Goal: Obtain resource: Obtain resource

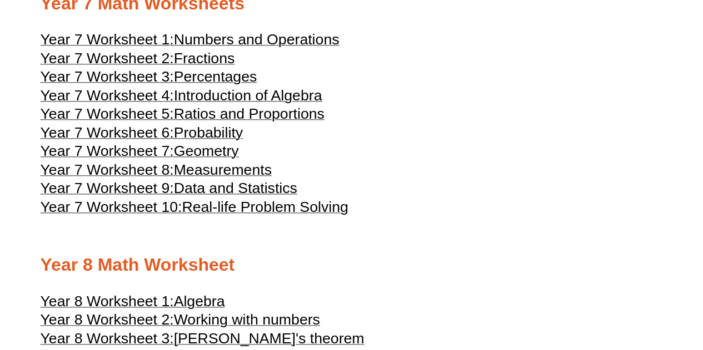
scroll to position [2614, 0]
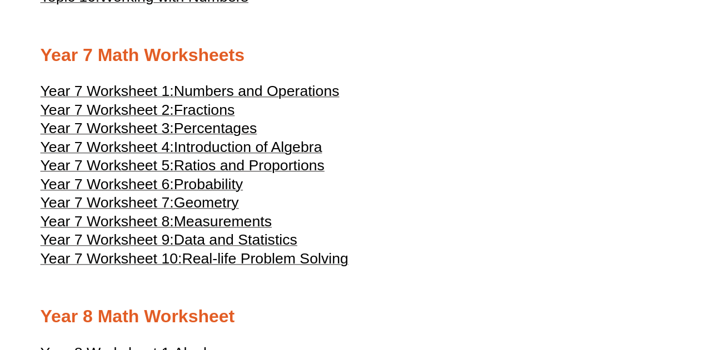
click at [135, 99] on span "Year 7 Worksheet 1:" at bounding box center [107, 91] width 133 height 17
click at [195, 118] on span "Fractions" at bounding box center [204, 110] width 61 height 17
click at [198, 137] on span "Percentages" at bounding box center [215, 128] width 83 height 17
click at [225, 156] on span "Introduction of Algebra" at bounding box center [248, 147] width 148 height 17
click at [152, 174] on span "Year 7 Worksheet 5:" at bounding box center [107, 165] width 133 height 17
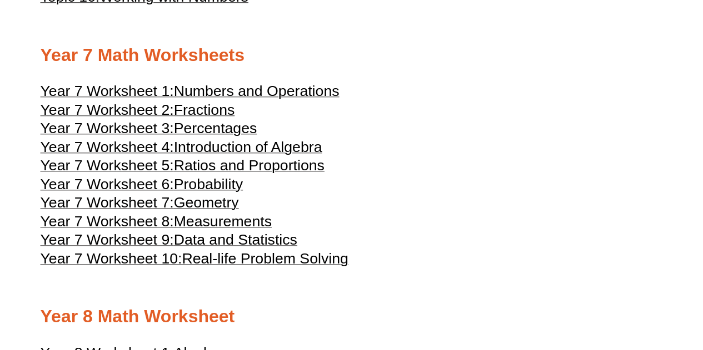
click at [167, 193] on span "Year 7 Worksheet 6:" at bounding box center [107, 184] width 133 height 17
click at [169, 230] on span "Year 7 Worksheet 8:" at bounding box center [107, 221] width 133 height 17
click at [194, 248] on span "Data and Statistics" at bounding box center [235, 240] width 123 height 17
click at [218, 267] on span "Real-life Problem Solving" at bounding box center [265, 258] width 166 height 17
